Goal: Transaction & Acquisition: Download file/media

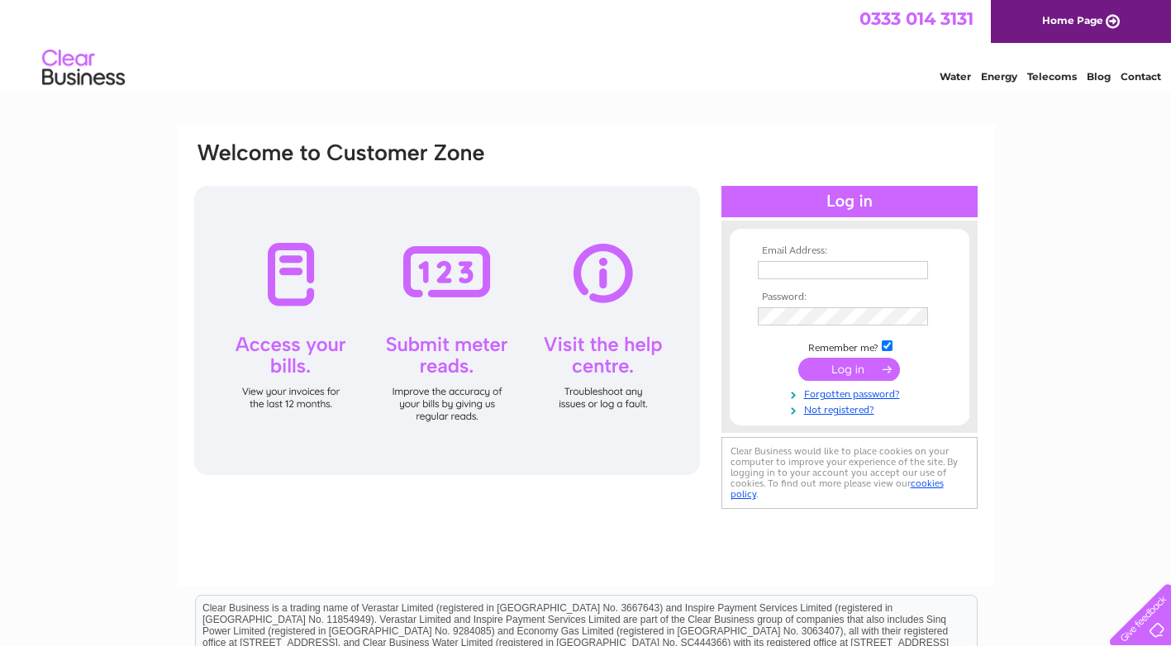
type input "[EMAIL_ADDRESS][DOMAIN_NAME]"
click at [878, 367] on input "submit" at bounding box center [849, 369] width 102 height 23
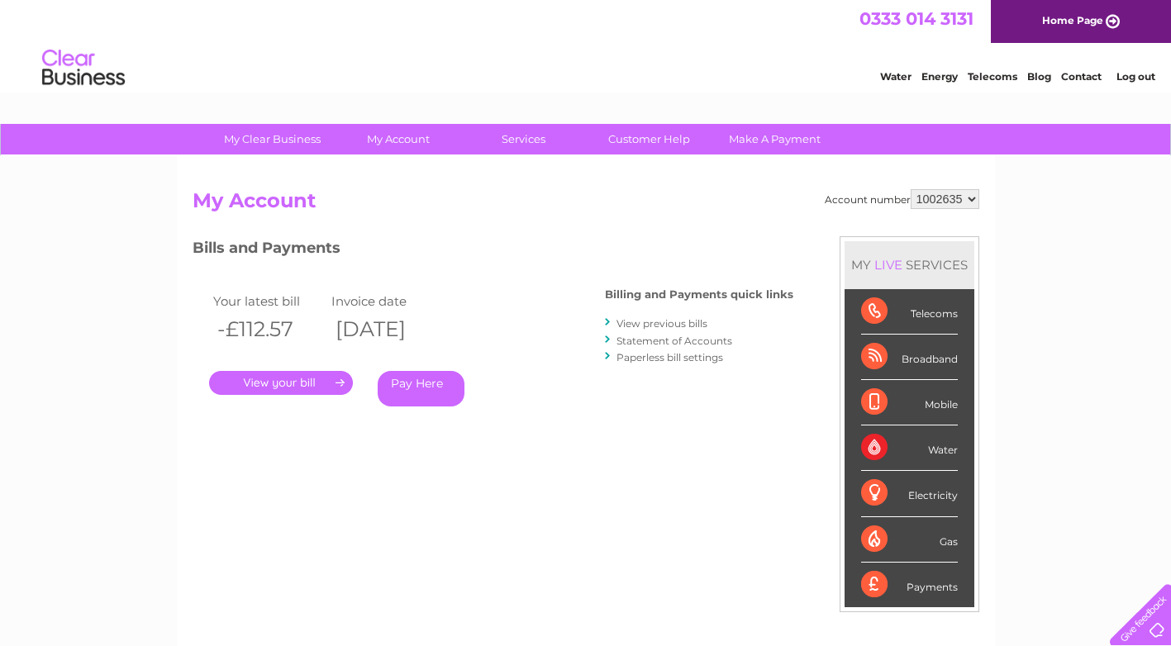
click at [308, 375] on link "." at bounding box center [281, 383] width 144 height 24
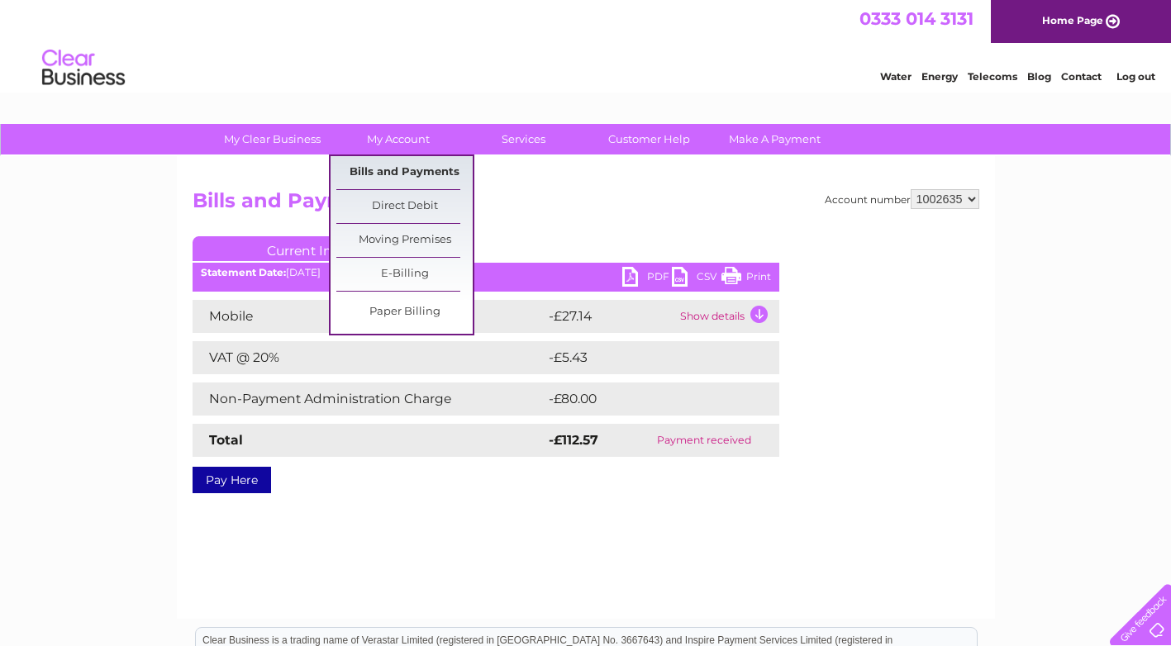
click at [410, 171] on link "Bills and Payments" at bounding box center [404, 172] width 136 height 33
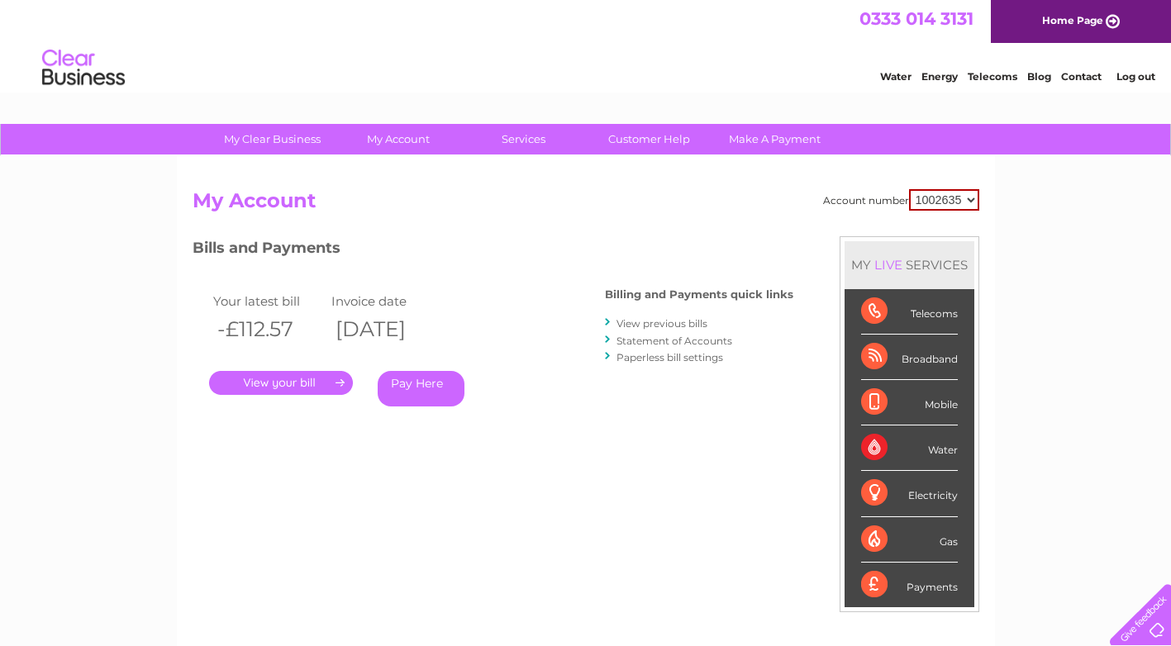
click at [655, 323] on link "View previous bills" at bounding box center [662, 323] width 91 height 12
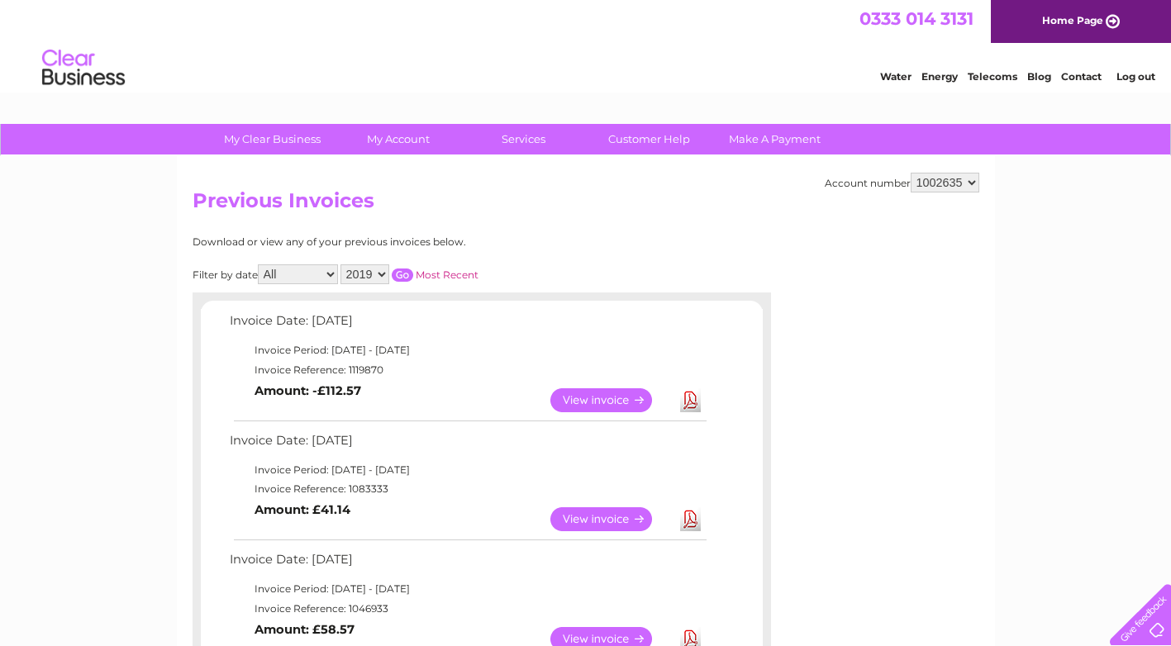
click at [382, 275] on select "2019 2018 2017 2016" at bounding box center [364, 274] width 49 height 20
click at [329, 276] on select "All January February March April May June July August September October Novembe…" at bounding box center [298, 274] width 80 height 20
click at [379, 277] on select "2019 2018 2017 2016" at bounding box center [364, 274] width 49 height 20
click at [971, 183] on select "1002635 2036181" at bounding box center [945, 183] width 69 height 20
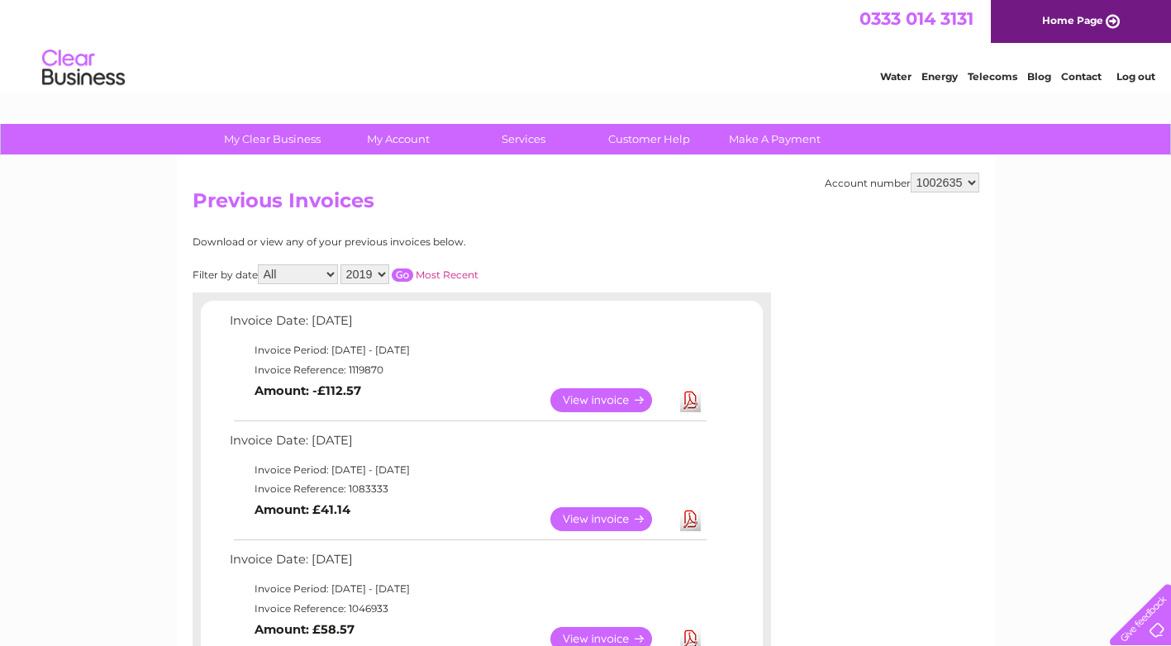
select select "2036181"
click at [911, 173] on select "1002635 2036181" at bounding box center [945, 183] width 69 height 20
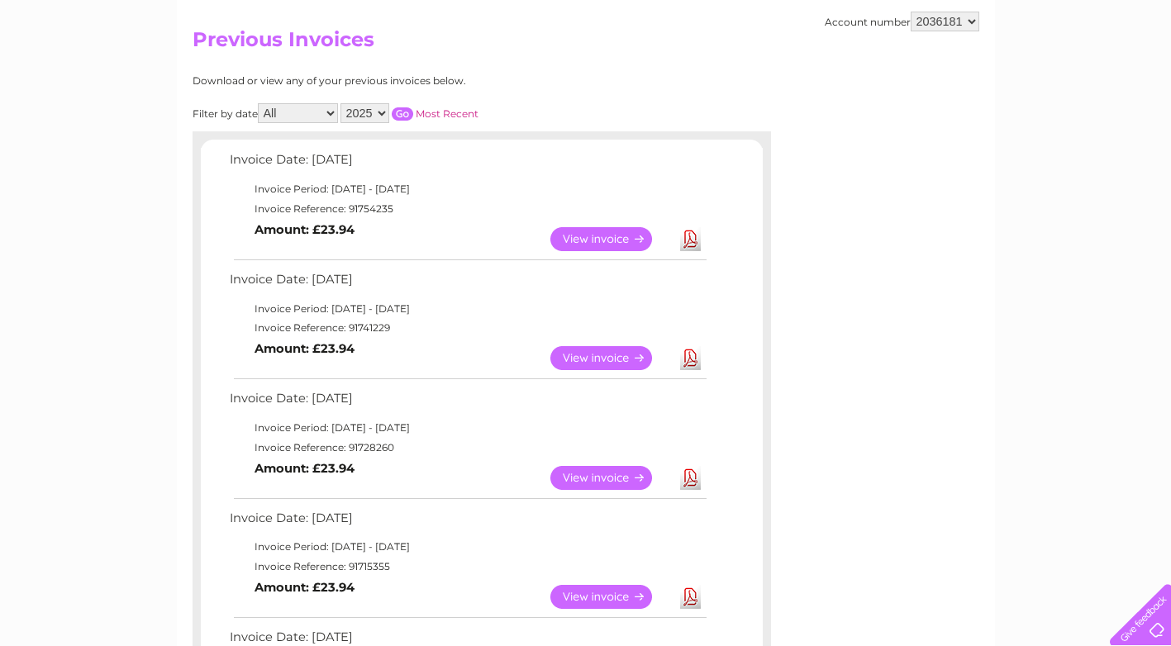
scroll to position [165, 0]
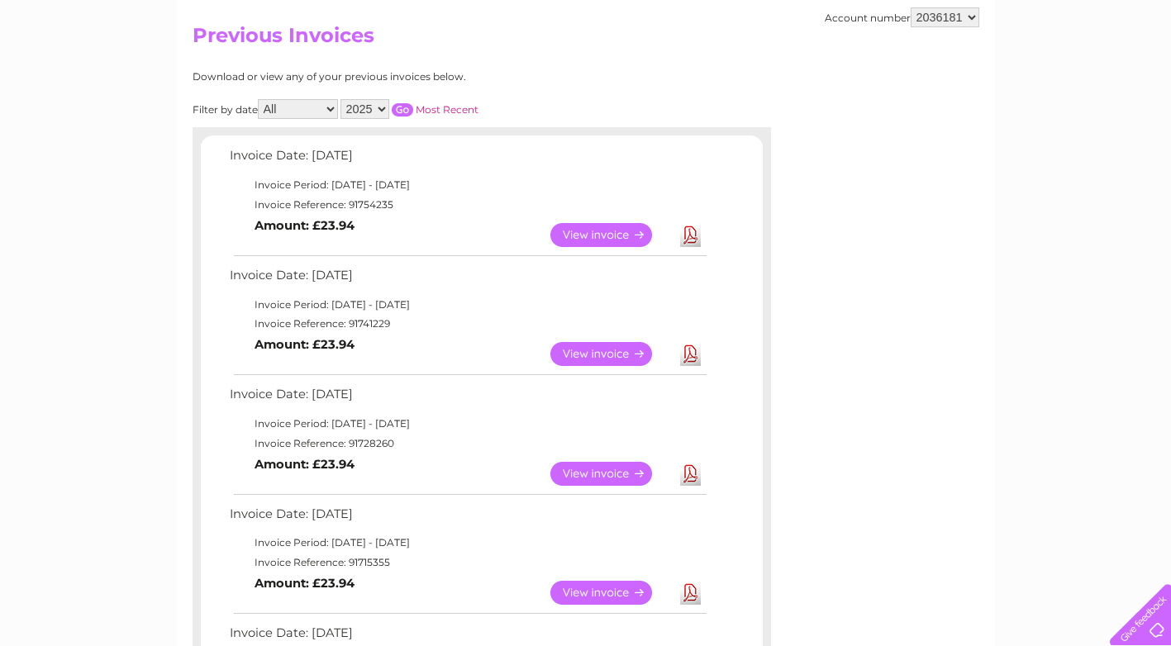
click at [693, 477] on link "Download" at bounding box center [690, 474] width 21 height 24
click at [696, 232] on link "Download" at bounding box center [690, 235] width 21 height 24
